Goal: Task Accomplishment & Management: Manage account settings

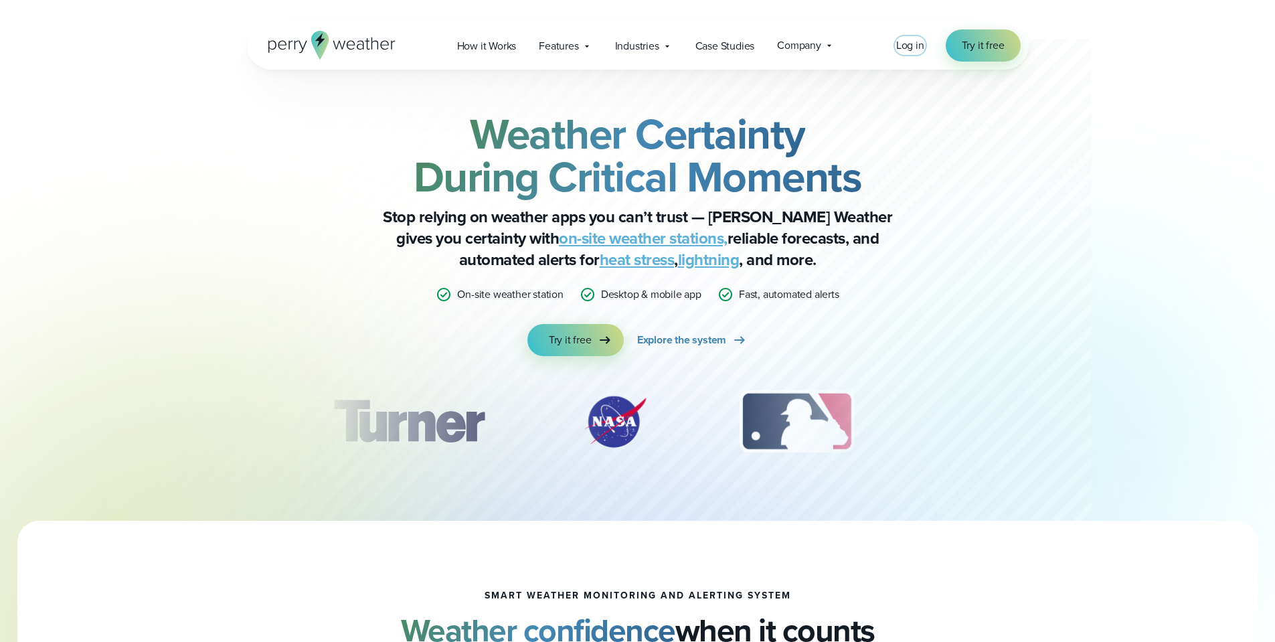
click at [906, 40] on span "Log in" at bounding box center [910, 44] width 28 height 15
click at [915, 31] on div "Log in Try it free" at bounding box center [958, 45] width 124 height 32
click at [913, 44] on span "Log in" at bounding box center [910, 44] width 28 height 15
